Goal: Transaction & Acquisition: Purchase product/service

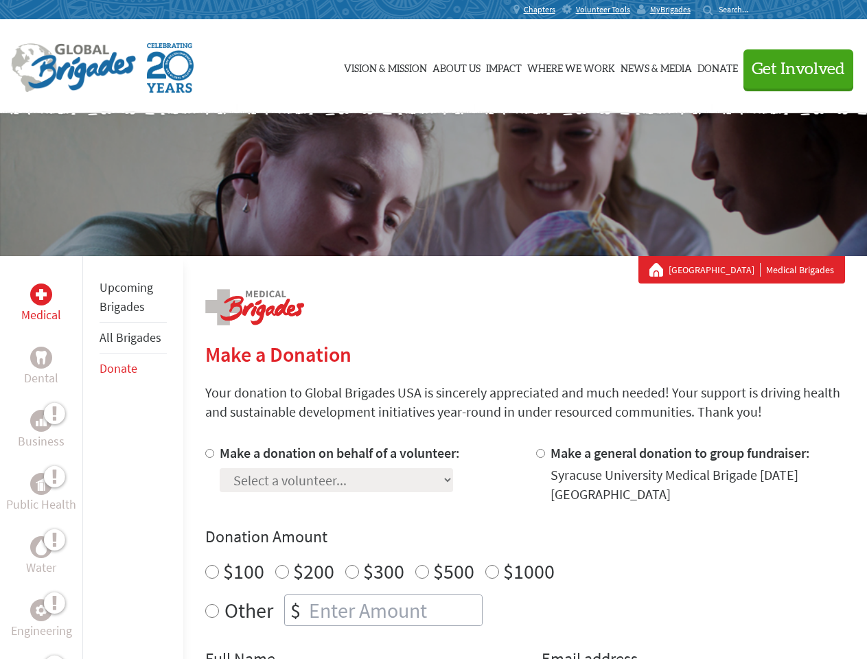
click at [757, 10] on div "Search for:" at bounding box center [730, 9] width 55 height 11
click at [792, 69] on span "Get Involved" at bounding box center [797, 69] width 93 height 16
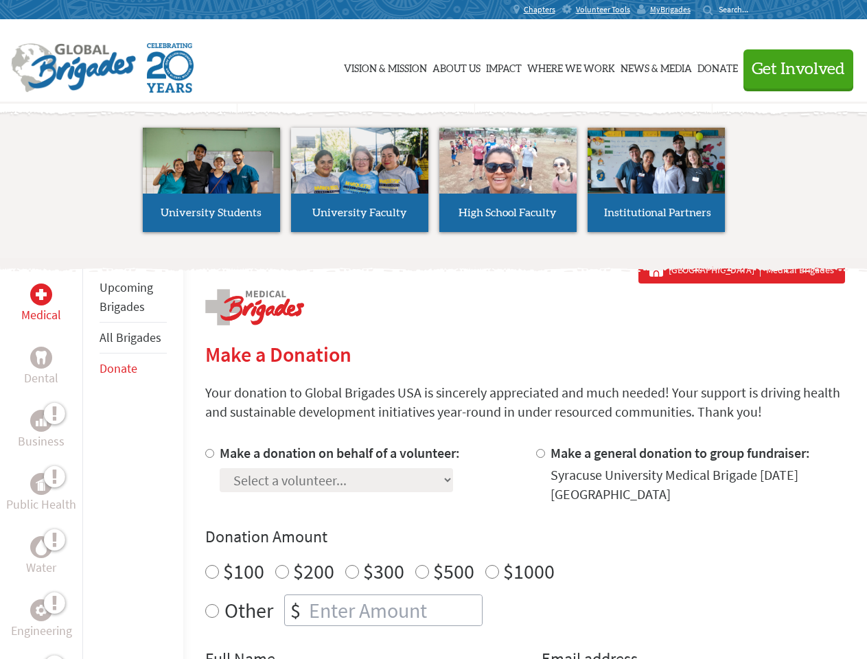
click at [434, 185] on li "High School Faculty" at bounding box center [508, 180] width 148 height 126
click at [91, 457] on div "Upcoming Brigades All Brigades Donate" at bounding box center [132, 585] width 101 height 659
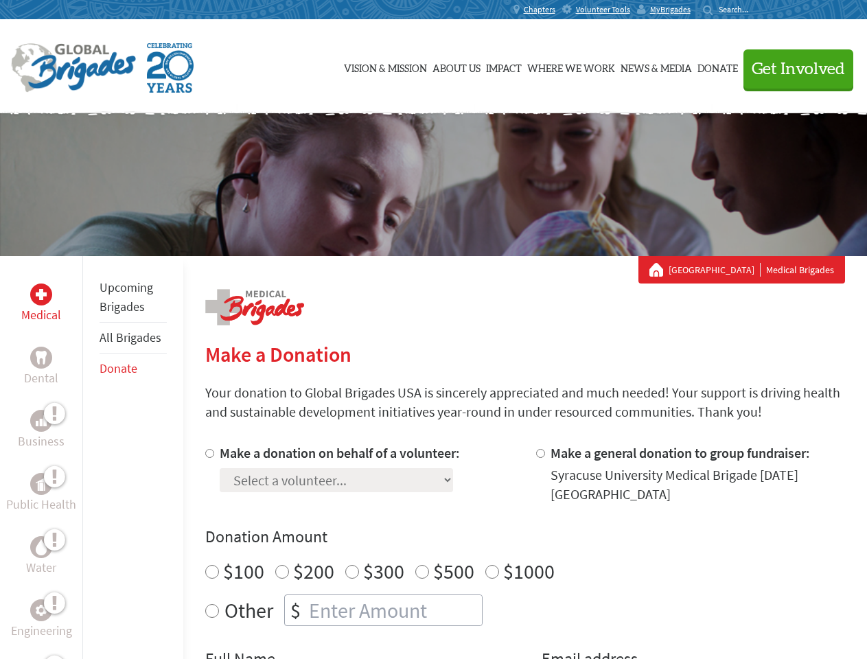
click at [524, 551] on div "Donation Amount $100 $200 $300 $500 $1000 Other $" at bounding box center [524, 576] width 639 height 100
click at [208, 453] on input "Make a donation on behalf of a volunteer:" at bounding box center [209, 453] width 9 height 9
radio input "true"
click at [539, 453] on input "Make a general donation to group fundraiser:" at bounding box center [540, 453] width 9 height 9
radio input "true"
